Goal: Find contact information: Find contact information

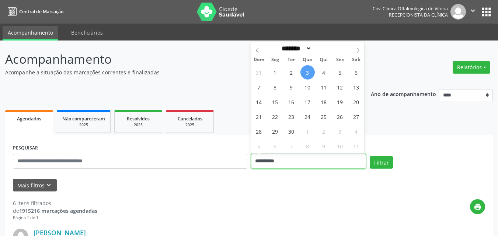
click at [275, 163] on input "**********" at bounding box center [308, 161] width 115 height 15
click at [324, 73] on span "4" at bounding box center [324, 72] width 14 height 14
type input "**********"
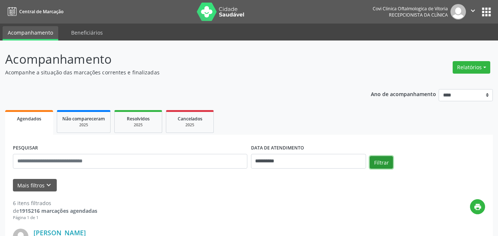
click at [378, 164] on button "Filtrar" at bounding box center [381, 162] width 23 height 13
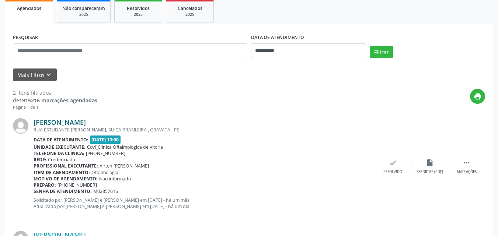
click at [73, 126] on link "[PERSON_NAME]" at bounding box center [60, 122] width 52 height 8
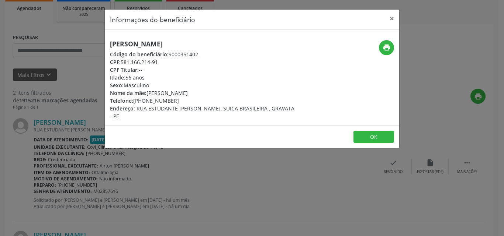
drag, startPoint x: 106, startPoint y: 42, endPoint x: 235, endPoint y: 42, distance: 128.7
click at [235, 42] on div "[PERSON_NAME] Código do beneficiário: 9000351402 CPF: 581.166.214-91 CPF Titula…" at bounding box center [203, 80] width 196 height 80
copy h5 "[PERSON_NAME]"
drag, startPoint x: 146, startPoint y: 101, endPoint x: 177, endPoint y: 103, distance: 31.4
click at [177, 103] on div "Telefone: [PHONE_NUMBER]" at bounding box center [203, 101] width 186 height 8
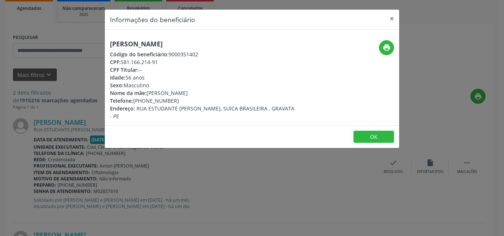
copy div "99712-9912"
click at [393, 16] on button "×" at bounding box center [391, 19] width 15 height 18
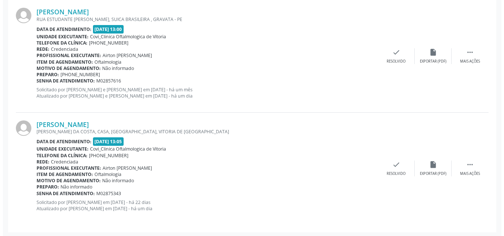
scroll to position [223, 0]
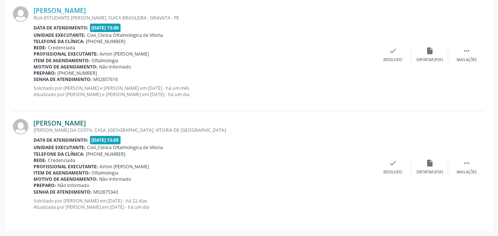
click at [86, 124] on link "[PERSON_NAME]" at bounding box center [60, 123] width 52 height 8
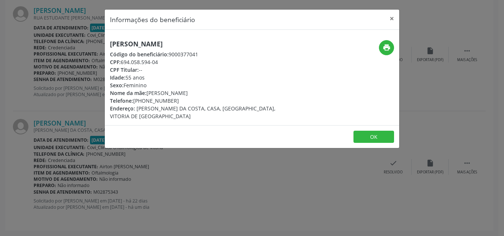
drag, startPoint x: 145, startPoint y: 102, endPoint x: 175, endPoint y: 102, distance: 30.2
click at [175, 102] on div "Telefone: [PHONE_NUMBER]" at bounding box center [203, 101] width 186 height 8
copy div "99484-0125"
